Goal: Find contact information: Find contact information

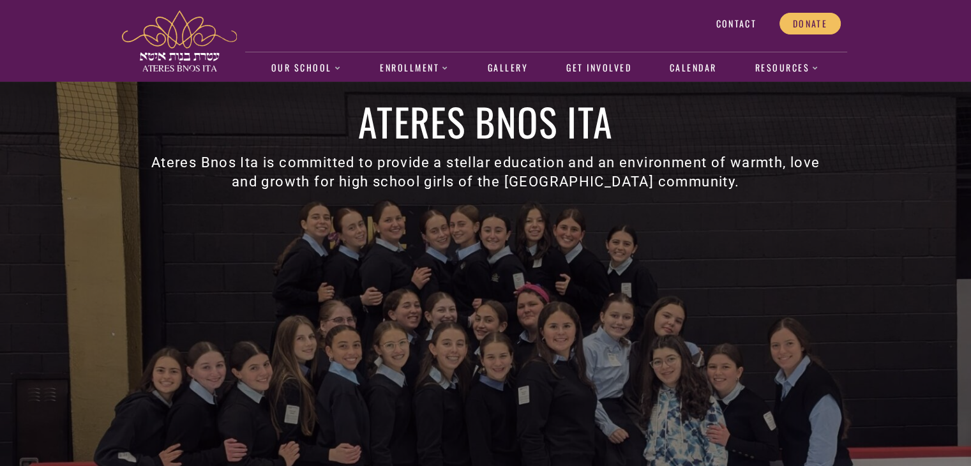
click at [739, 31] on link "Contact" at bounding box center [736, 24] width 67 height 22
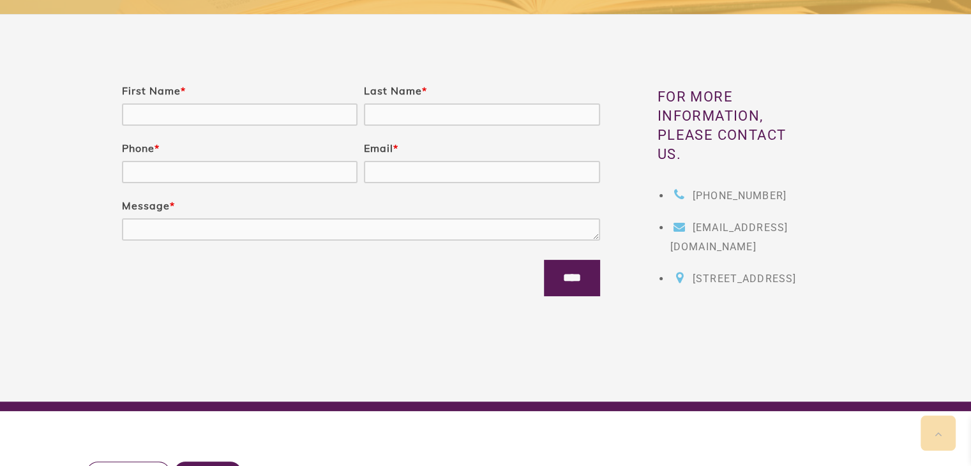
scroll to position [232, 0]
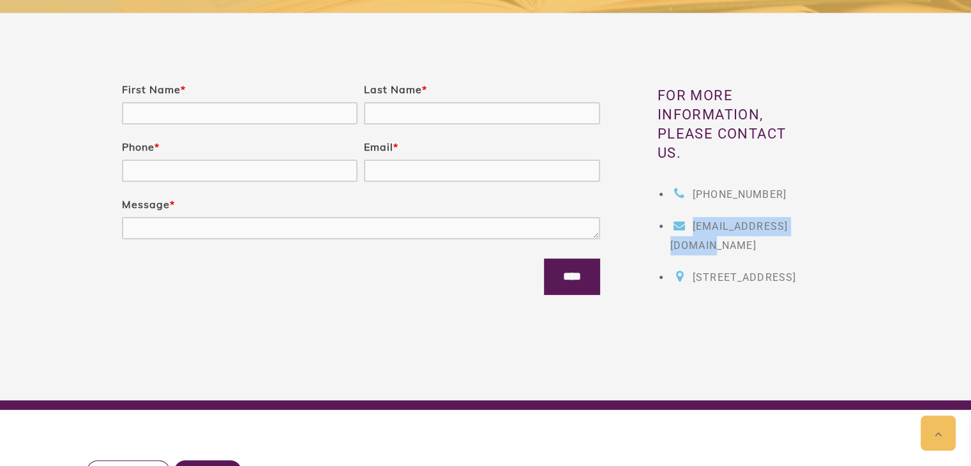
drag, startPoint x: 824, startPoint y: 254, endPoint x: 669, endPoint y: 246, distance: 154.8
click at [669, 246] on div "For more information, please contact us. (305) 494-2012 sschwartz@atereslv.org …" at bounding box center [725, 197] width 250 height 222
copy span "sschwartz@atereslv.org"
